Goal: Task Accomplishment & Management: Use online tool/utility

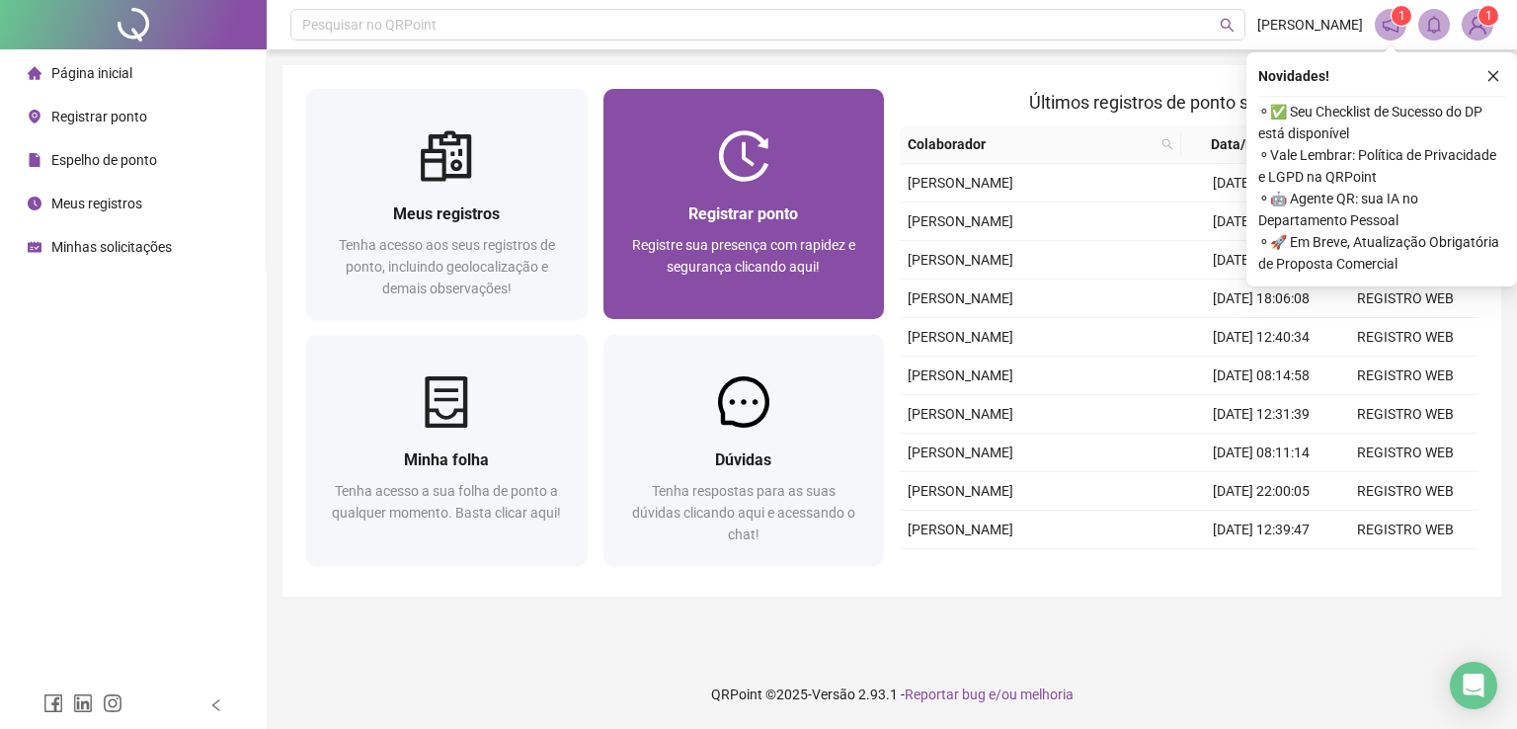
click at [653, 202] on div "Registrar ponto" at bounding box center [744, 213] width 234 height 25
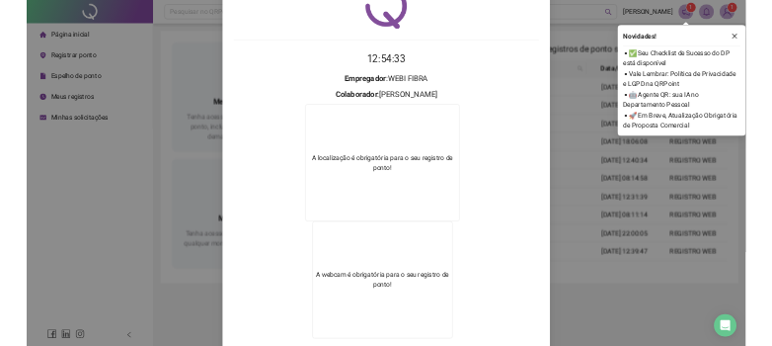
scroll to position [222, 0]
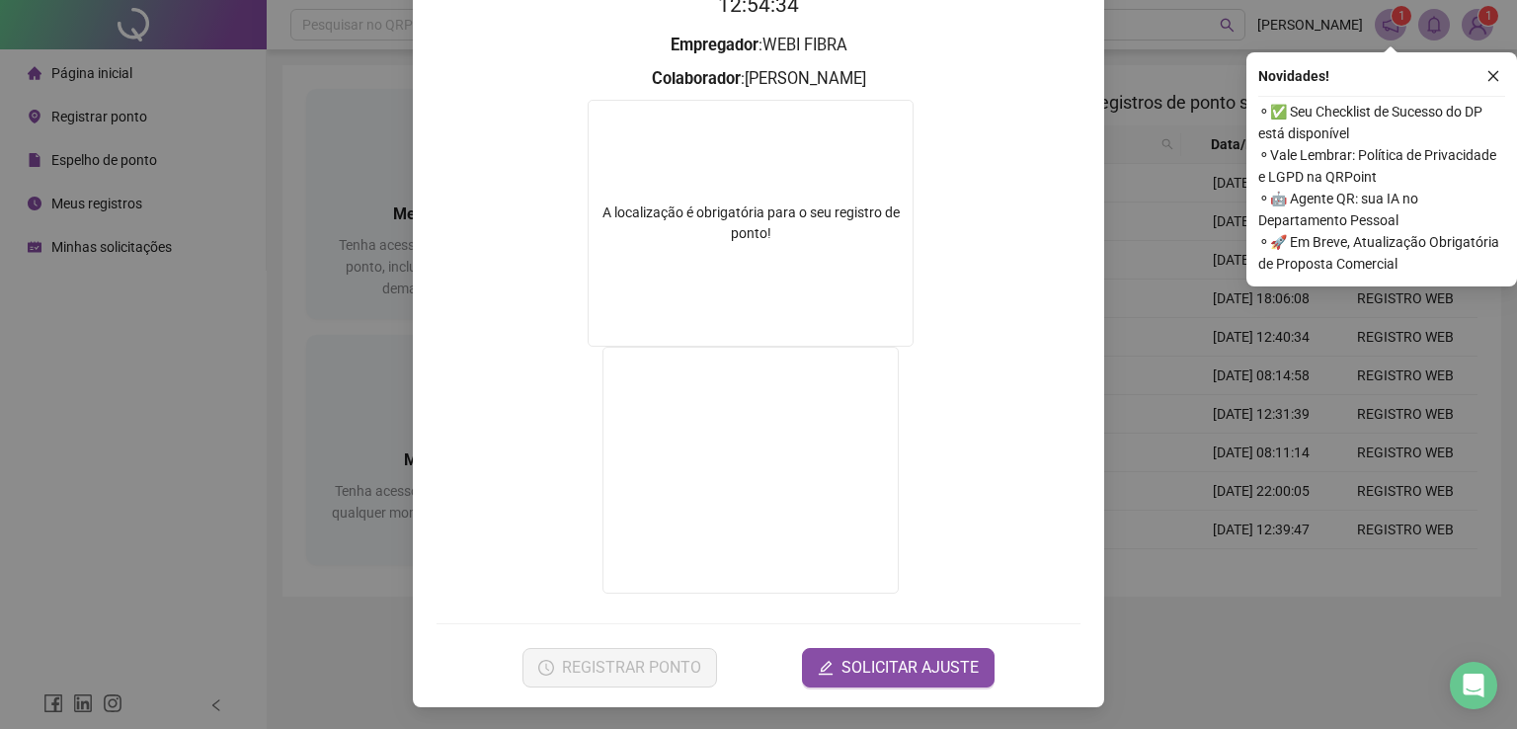
click at [1185, 351] on div "Registro de ponto web 12:54:34 Empregador : WEBI FIBRA Colaborador : NELISSON M…" at bounding box center [758, 364] width 1517 height 729
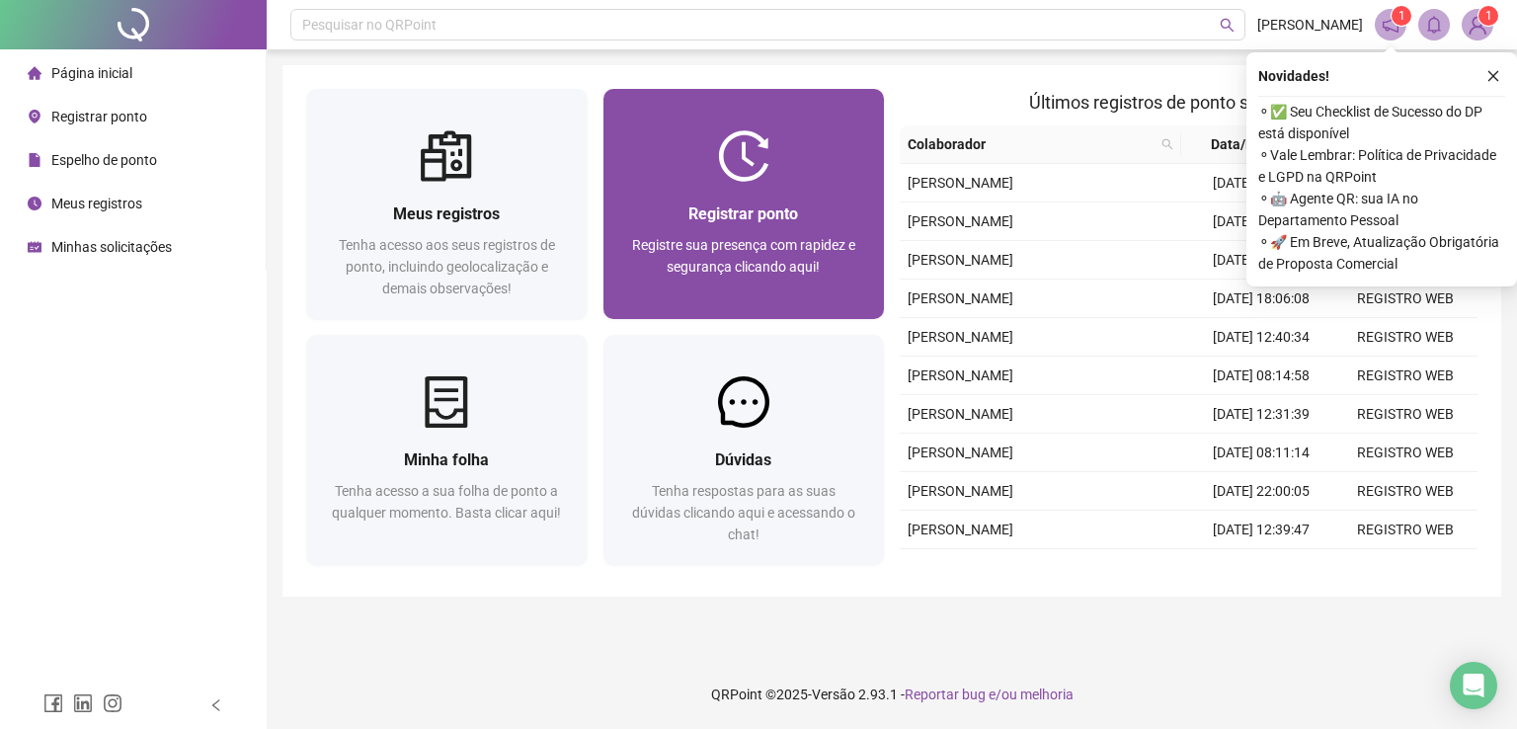
click at [759, 211] on span "Registrar ponto" at bounding box center [743, 213] width 110 height 19
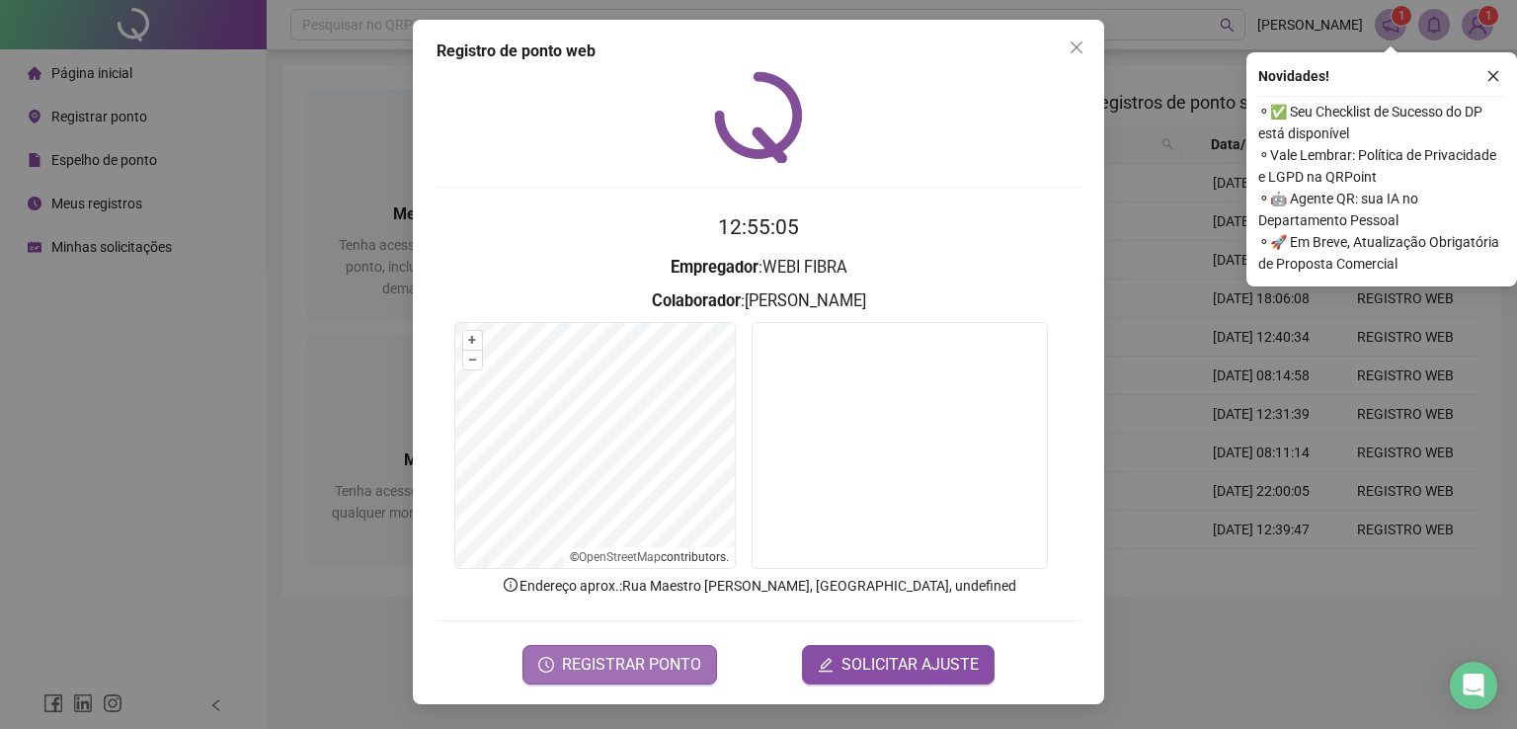
click at [651, 665] on span "REGISTRAR PONTO" at bounding box center [631, 665] width 139 height 24
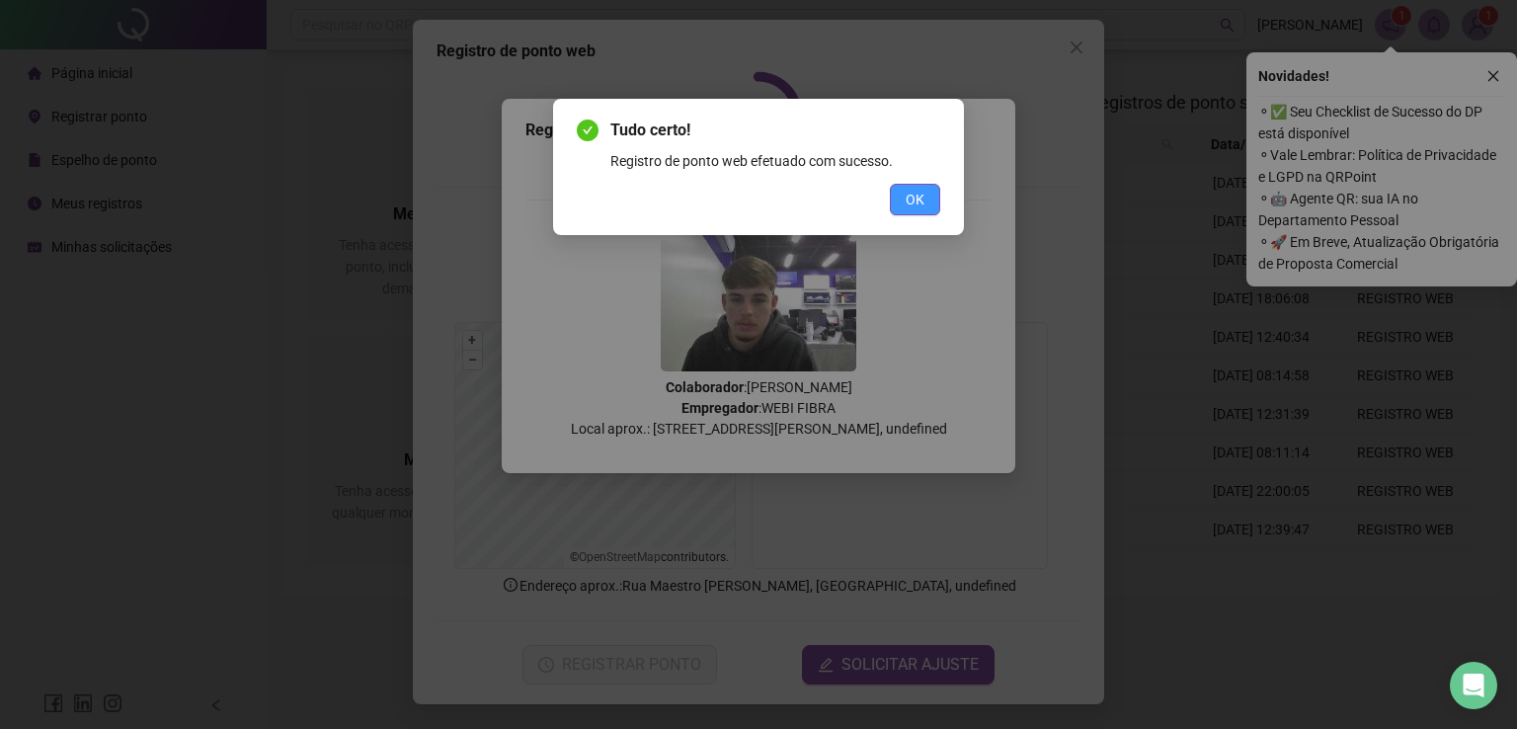
click at [922, 200] on span "OK" at bounding box center [915, 200] width 19 height 22
